Goal: Transaction & Acquisition: Download file/media

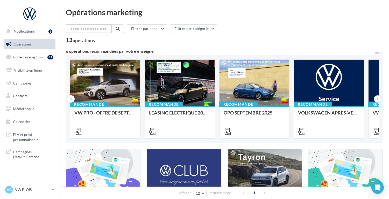
click at [88, 31] on input "text" at bounding box center [89, 28] width 46 height 9
paste input "**********"
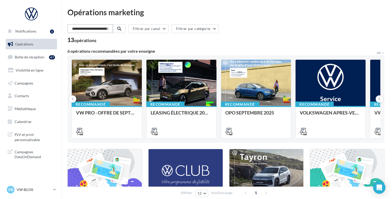
scroll to position [0, 44]
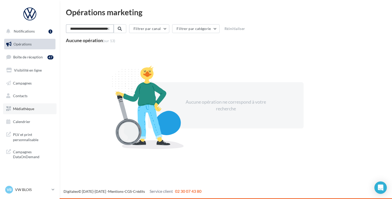
type input "**********"
click at [25, 106] on link "Médiathèque" at bounding box center [29, 109] width 53 height 11
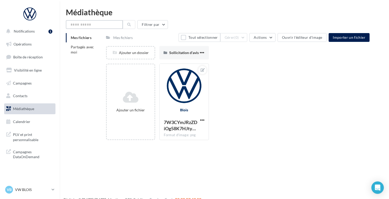
click at [81, 25] on input "text" at bounding box center [94, 24] width 57 height 9
paste input "**********"
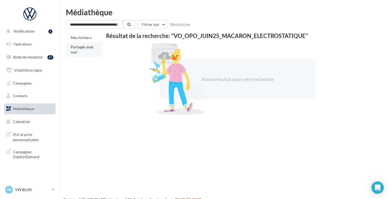
click at [78, 49] on span "Partagés avec moi" at bounding box center [82, 50] width 23 height 10
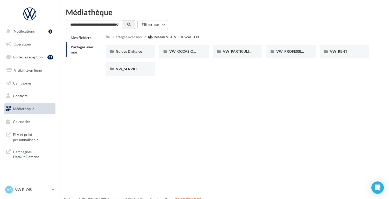
click at [131, 21] on button at bounding box center [129, 24] width 12 height 9
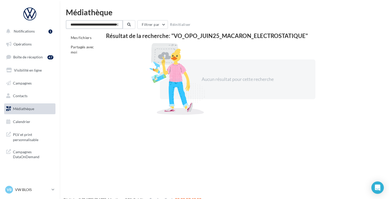
click at [101, 25] on input "**********" at bounding box center [94, 24] width 57 height 9
type input "*"
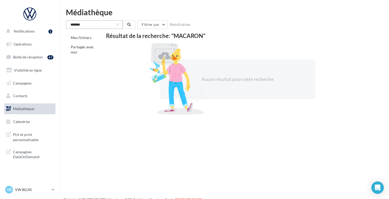
drag, startPoint x: 93, startPoint y: 24, endPoint x: 43, endPoint y: 24, distance: 49.7
click at [43, 24] on div "Notifications 1 Opérations Boîte de réception 47 Visibilité en ligne Campagnes …" at bounding box center [194, 107] width 389 height 199
drag, startPoint x: 85, startPoint y: 25, endPoint x: 31, endPoint y: 25, distance: 54.7
click at [31, 25] on div "Notifications 1 Opérations Boîte de réception 47 Visibilité en ligne Campagnes …" at bounding box center [194, 107] width 389 height 199
type input "**********"
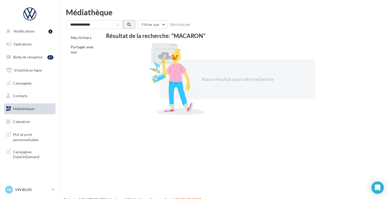
click at [130, 24] on icon at bounding box center [129, 25] width 4 height 4
click at [123, 20] on button at bounding box center [129, 24] width 12 height 9
click at [88, 52] on li "Partagés avec moi" at bounding box center [84, 49] width 36 height 15
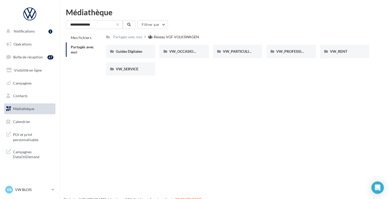
click at [118, 25] on button "button" at bounding box center [118, 25] width 2 height 2
click at [24, 32] on span "Notifications" at bounding box center [24, 31] width 21 height 4
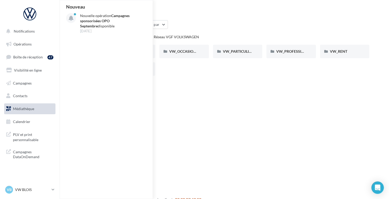
click at [198, 20] on div "Filtrer par" at bounding box center [224, 24] width 317 height 9
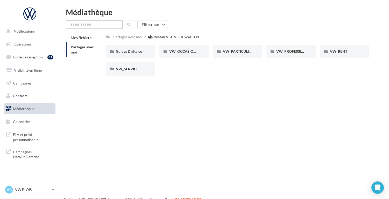
click at [79, 24] on input "text" at bounding box center [94, 24] width 57 height 9
click at [85, 46] on span "Partagés avec moi" at bounding box center [82, 50] width 23 height 10
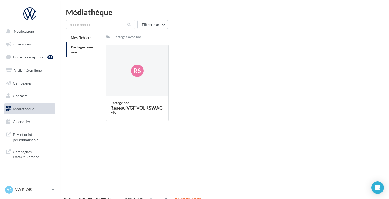
click at [74, 49] on span "Partagés avec moi" at bounding box center [82, 50] width 23 height 10
click at [85, 38] on span "Mes fichiers" at bounding box center [81, 37] width 21 height 4
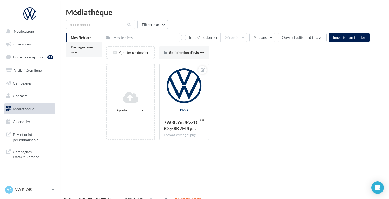
click at [84, 49] on span "Partagés avec moi" at bounding box center [82, 50] width 23 height 10
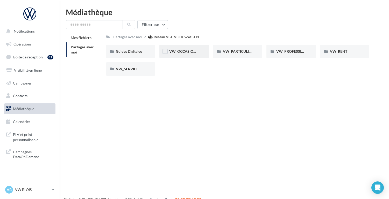
click at [188, 49] on div "VW_OCCASIONS_GARANTIES" at bounding box center [183, 51] width 49 height 13
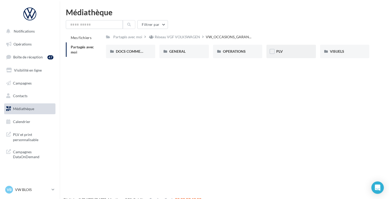
click at [276, 51] on span "PLV" at bounding box center [279, 51] width 6 height 4
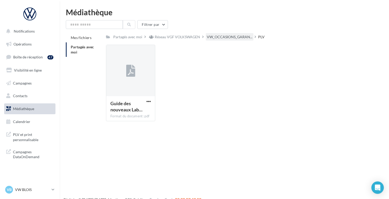
click at [234, 39] on span "VW_OCCASIONS_GARAN..." at bounding box center [230, 36] width 46 height 5
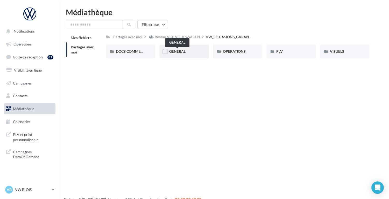
click at [176, 52] on span "GENERAL" at bounding box center [177, 51] width 16 height 4
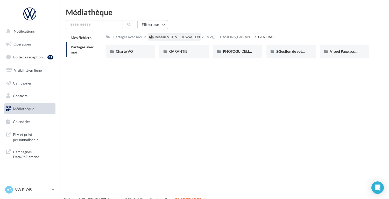
click at [179, 36] on div "Réseau VGF VOLKSWAGEN" at bounding box center [177, 36] width 45 height 5
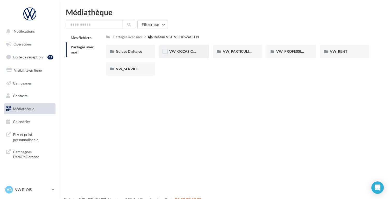
click at [185, 59] on div "Guides Digitaleo Guides Digitaleo VW_OCCASIONS_GARANTIES VW_OCCASIONS_GARANTIES…" at bounding box center [240, 62] width 268 height 35
click at [185, 57] on div "VW_OCCASIONS_GARANTIES" at bounding box center [183, 51] width 49 height 13
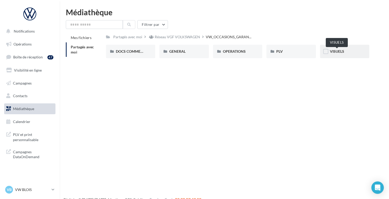
click at [336, 50] on span "VISUELS" at bounding box center [337, 51] width 14 height 4
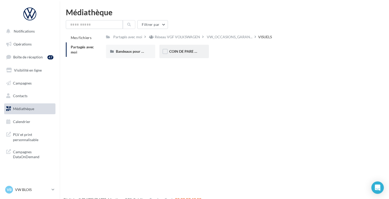
click at [180, 49] on div "COIN DE PARE BRISE" at bounding box center [184, 51] width 30 height 5
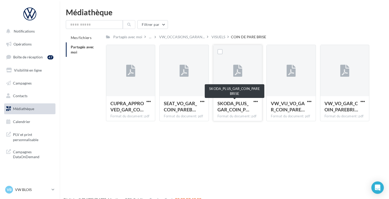
click at [237, 110] on span "SKODA_PLUS_GAR_COIN_P…" at bounding box center [233, 107] width 32 height 12
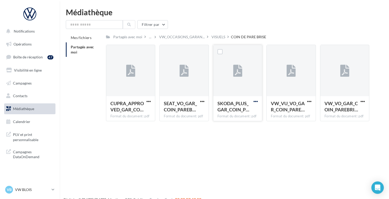
click at [256, 102] on span "button" at bounding box center [255, 101] width 4 height 4
click at [237, 114] on button "Télécharger" at bounding box center [233, 111] width 52 height 13
